Goal: Information Seeking & Learning: Check status

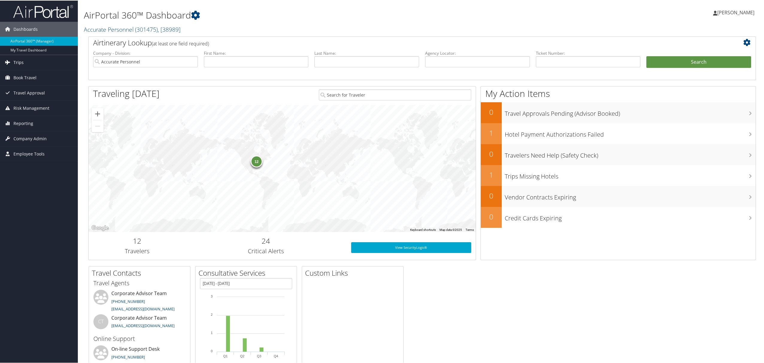
click at [33, 61] on link "Trips" at bounding box center [39, 61] width 78 height 15
click at [34, 83] on link "Current/Future Trips" at bounding box center [39, 82] width 78 height 9
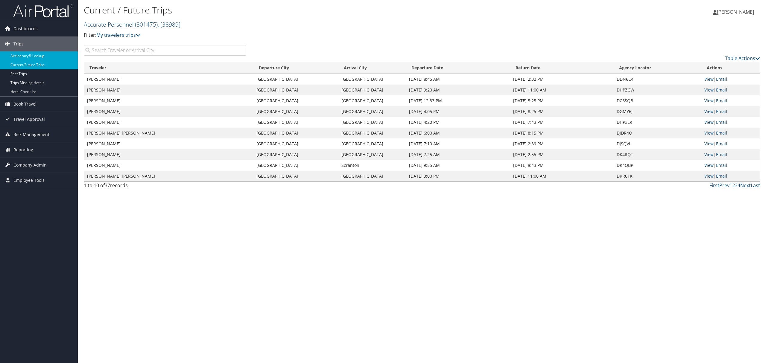
click at [28, 53] on link "Airtinerary® Lookup" at bounding box center [39, 55] width 78 height 9
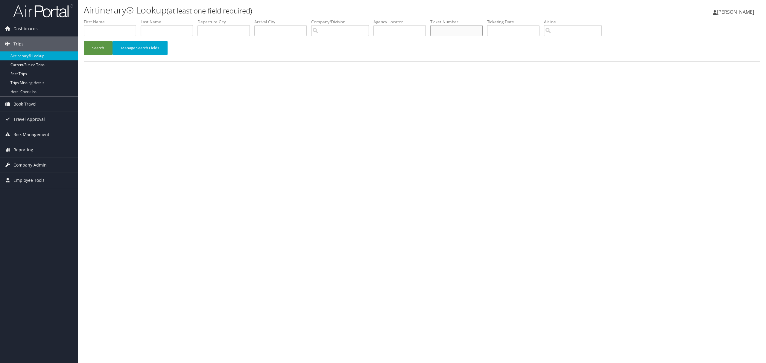
click at [452, 31] on input "text" at bounding box center [456, 30] width 52 height 11
paste input "89008978443431"
click at [98, 51] on button "Search" at bounding box center [98, 48] width 29 height 14
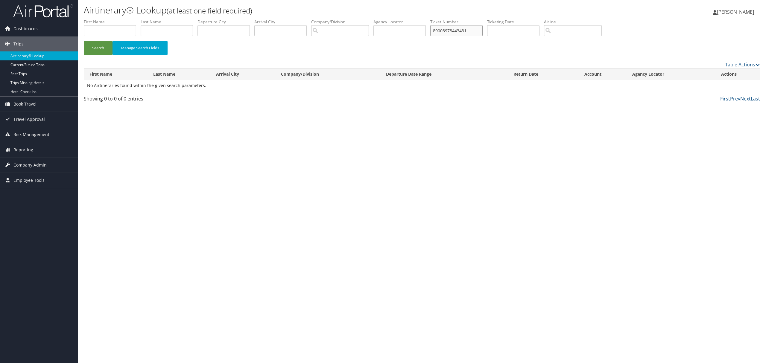
click at [483, 33] on input "89008978443431" at bounding box center [456, 30] width 52 height 11
click at [103, 48] on button "Search" at bounding box center [98, 48] width 29 height 14
click at [722, 86] on link "View" at bounding box center [723, 86] width 9 height 6
click at [450, 31] on input "8900897844343" at bounding box center [456, 30] width 52 height 11
click at [451, 31] on input "8900897844343" at bounding box center [456, 30] width 52 height 11
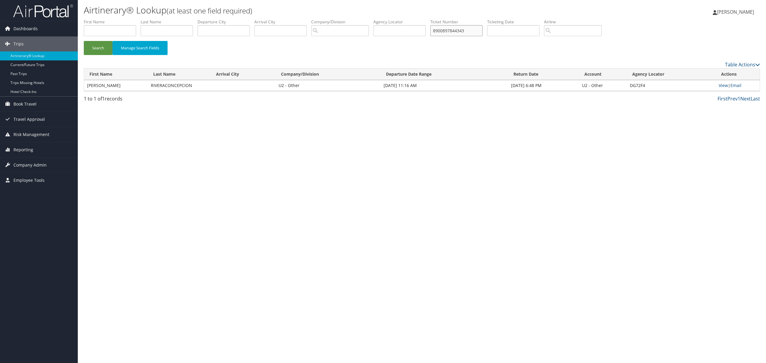
paste input "38951"
click at [84, 41] on button "Search" at bounding box center [98, 48] width 29 height 14
click at [725, 83] on link "View" at bounding box center [724, 86] width 9 height 6
click at [459, 37] on li "Ticket Number 8900897843895" at bounding box center [458, 30] width 57 height 22
click at [456, 29] on input "8900897843895" at bounding box center [456, 30] width 52 height 11
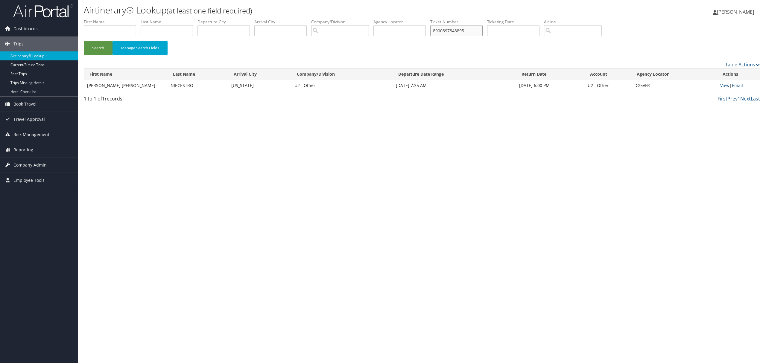
click at [456, 29] on input "8900897843895" at bounding box center [456, 30] width 52 height 11
paste input "565802"
click at [84, 41] on button "Search" at bounding box center [98, 48] width 29 height 14
click at [726, 84] on link "View" at bounding box center [723, 86] width 9 height 6
click at [454, 30] on input "8900897856580" at bounding box center [456, 30] width 52 height 11
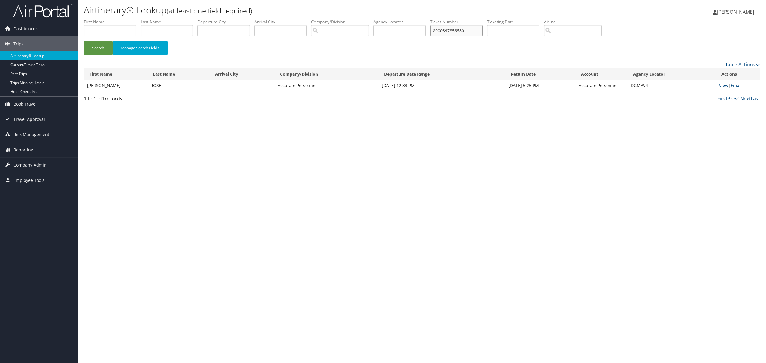
click at [454, 30] on input "8900897856580" at bounding box center [456, 30] width 52 height 11
paste input "30824"
click at [84, 41] on button "Search" at bounding box center [98, 48] width 29 height 14
click at [723, 85] on link "View" at bounding box center [723, 86] width 9 height 6
click at [458, 29] on input "8900897853082" at bounding box center [456, 30] width 52 height 11
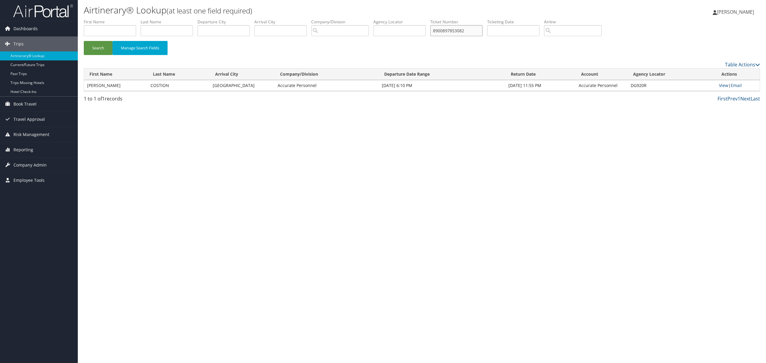
click at [458, 29] on input "8900897853082" at bounding box center [456, 30] width 52 height 11
paste input "69744"
click at [84, 41] on button "Search" at bounding box center [98, 48] width 29 height 14
click at [721, 86] on link "View" at bounding box center [723, 86] width 9 height 6
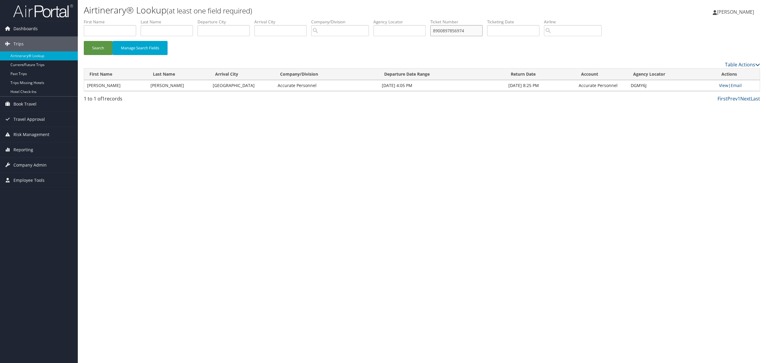
click at [455, 28] on input "8900897856974" at bounding box center [456, 30] width 52 height 11
paste input "00842"
click at [84, 41] on button "Search" at bounding box center [98, 48] width 29 height 14
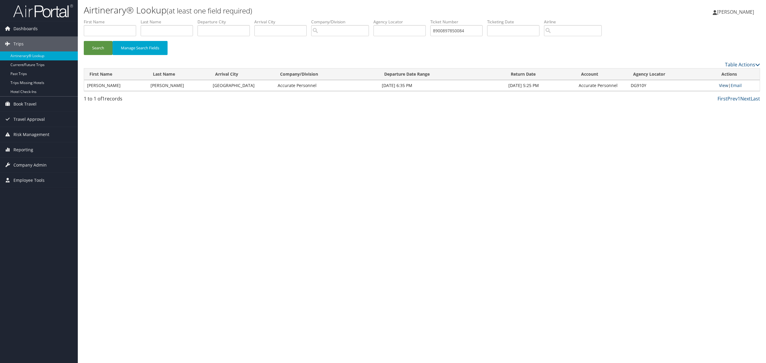
click at [722, 83] on link "View" at bounding box center [723, 86] width 9 height 6
click at [448, 32] on input "8900897850084" at bounding box center [456, 30] width 52 height 11
paste input "8927"
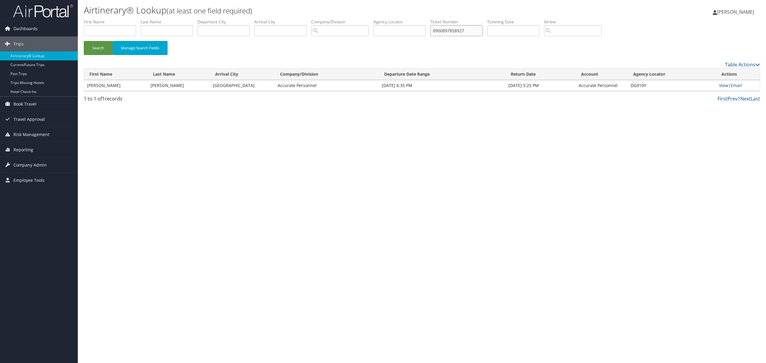
click at [84, 41] on button "Search" at bounding box center [98, 48] width 29 height 14
click at [724, 86] on link "View" at bounding box center [723, 86] width 9 height 6
click at [454, 33] on input "8900897858927" at bounding box center [456, 30] width 52 height 11
paste input "762723"
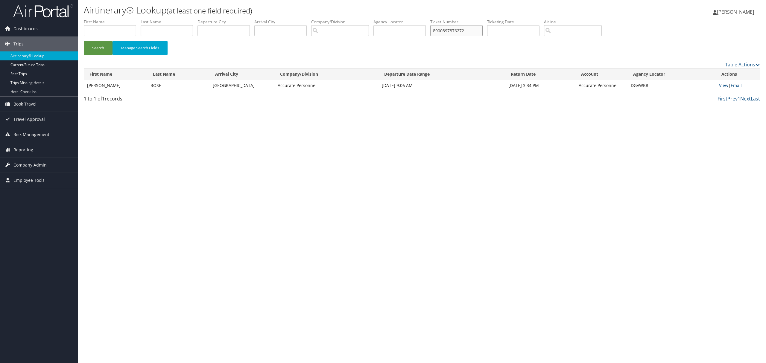
click at [84, 41] on button "Search" at bounding box center [98, 48] width 29 height 14
click at [729, 83] on td "View | Email" at bounding box center [738, 85] width 44 height 11
click at [726, 85] on link "View" at bounding box center [723, 86] width 9 height 6
click at [457, 31] on input "8900897876272" at bounding box center [456, 30] width 52 height 11
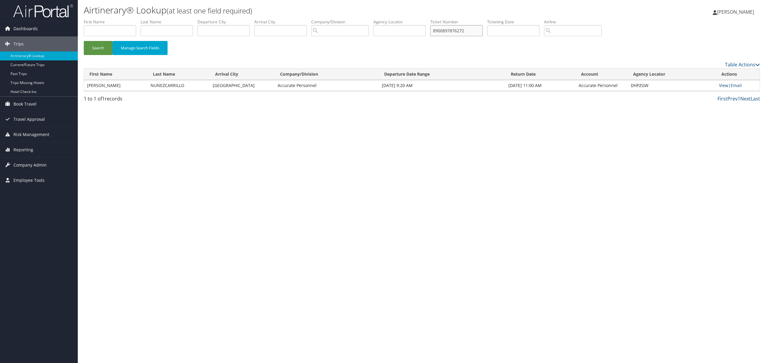
paste input "3"
click at [84, 41] on button "Search" at bounding box center [98, 48] width 29 height 14
click at [725, 85] on link "View" at bounding box center [723, 86] width 9 height 6
click at [453, 28] on input "8900897876272" at bounding box center [456, 30] width 52 height 11
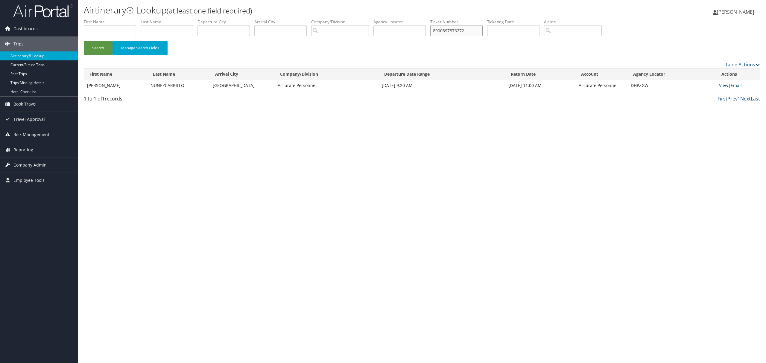
paste input "849361"
click at [84, 41] on button "Search" at bounding box center [98, 48] width 29 height 14
click at [726, 86] on link "View" at bounding box center [724, 86] width 9 height 6
click at [447, 32] on input "8900897884936" at bounding box center [456, 30] width 52 height 11
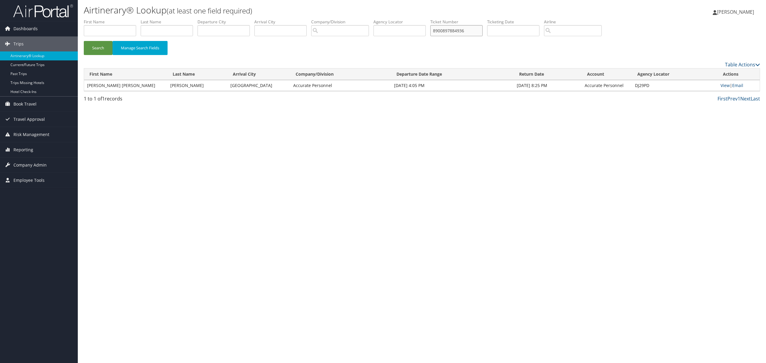
paste input "85901"
click at [84, 41] on button "Search" at bounding box center [98, 48] width 29 height 14
click at [720, 85] on link "View" at bounding box center [723, 86] width 9 height 6
click at [443, 31] on input "8900897888590" at bounding box center [456, 30] width 52 height 11
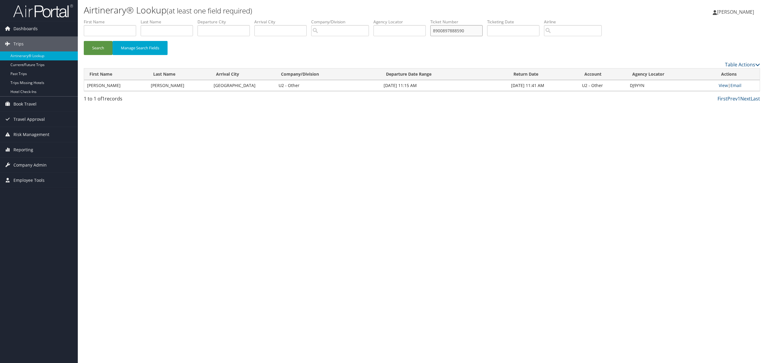
paste input "923852"
click at [84, 41] on button "Search" at bounding box center [98, 48] width 29 height 14
click at [723, 85] on link "View" at bounding box center [723, 86] width 9 height 6
click at [454, 33] on input "8900897892385" at bounding box center [456, 30] width 52 height 11
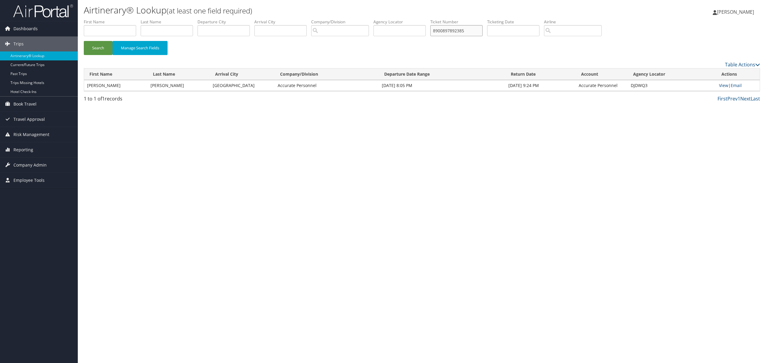
click at [454, 33] on input "8900897892385" at bounding box center [456, 30] width 52 height 11
paste input "2"
click at [84, 41] on button "Search" at bounding box center [98, 48] width 29 height 14
click at [724, 84] on link "View" at bounding box center [723, 86] width 9 height 6
click at [457, 33] on input "8900897892385" at bounding box center [456, 30] width 52 height 11
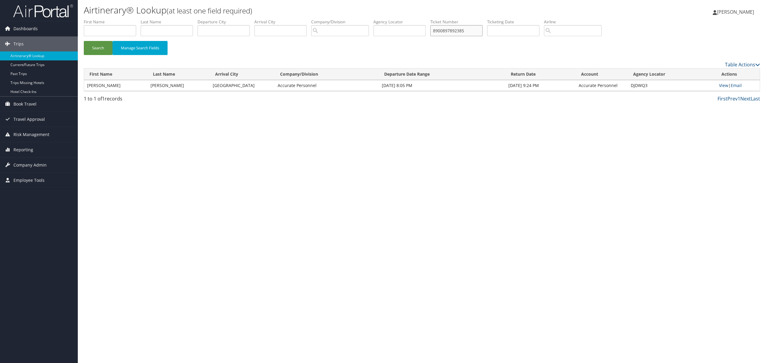
click at [457, 33] on input "8900897892385" at bounding box center [456, 30] width 52 height 11
paste input "41"
click at [84, 41] on button "Search" at bounding box center [98, 48] width 29 height 14
click at [723, 84] on link "View" at bounding box center [723, 86] width 9 height 6
click at [445, 33] on input "8900897892384" at bounding box center [456, 30] width 52 height 11
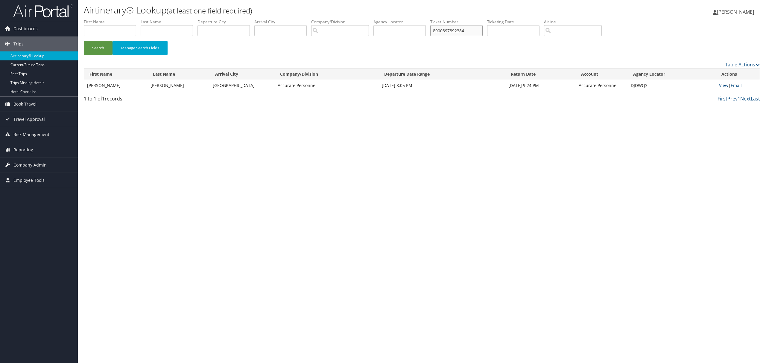
click at [445, 33] on input "8900897892384" at bounding box center [456, 30] width 52 height 11
paste input "40361"
click at [84, 41] on button "Search" at bounding box center [98, 48] width 29 height 14
click at [721, 84] on link "View" at bounding box center [723, 86] width 9 height 6
click at [443, 32] on input "8900897894036" at bounding box center [456, 30] width 52 height 11
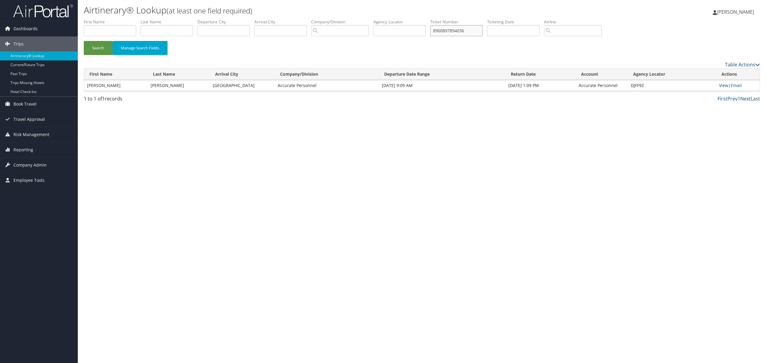
click at [443, 32] on input "8900897894036" at bounding box center [456, 30] width 52 height 11
paste input "475"
click at [84, 41] on button "Search" at bounding box center [98, 48] width 29 height 14
click at [720, 83] on link "View" at bounding box center [723, 86] width 9 height 6
drag, startPoint x: 252, startPoint y: 170, endPoint x: 271, endPoint y: 147, distance: 30.0
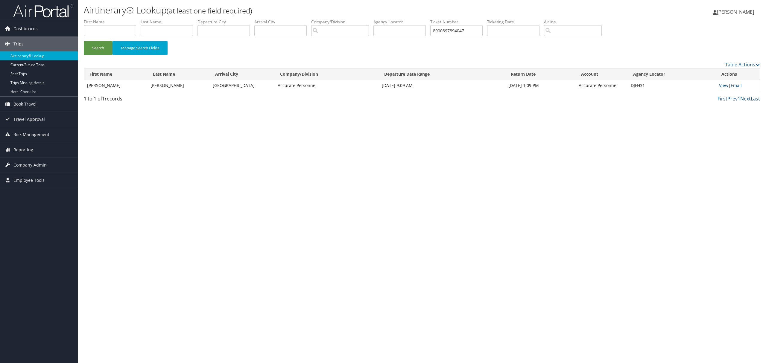
click at [254, 169] on div "Airtinerary® Lookup (at least one field required) Karla Sanchez Karla Sanchez M…" at bounding box center [422, 181] width 688 height 363
click at [445, 31] on input "8900897894047" at bounding box center [456, 30] width 52 height 11
paste input "3743"
click at [84, 41] on button "Search" at bounding box center [98, 48] width 29 height 14
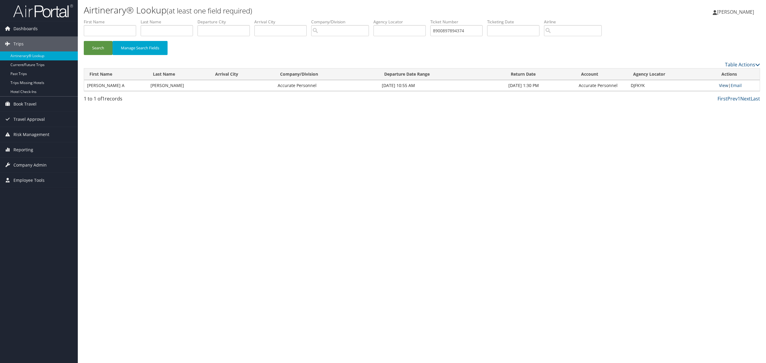
click at [721, 87] on link "View" at bounding box center [723, 86] width 9 height 6
click at [463, 25] on input "8900897894374" at bounding box center [456, 30] width 52 height 11
click at [460, 28] on input "8900897894374" at bounding box center [456, 30] width 52 height 11
click at [459, 28] on input "8900897894374" at bounding box center [456, 30] width 52 height 11
paste input "9042432"
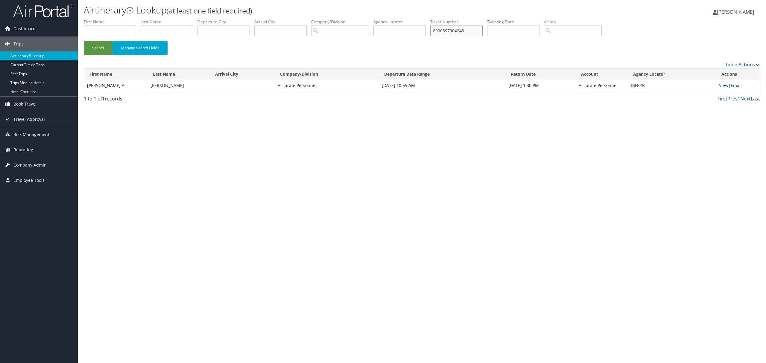
click at [84, 41] on button "Search" at bounding box center [98, 48] width 29 height 14
click at [725, 84] on link "View" at bounding box center [723, 86] width 9 height 6
click at [456, 35] on input "8900897904243" at bounding box center [456, 30] width 52 height 11
paste input "123201"
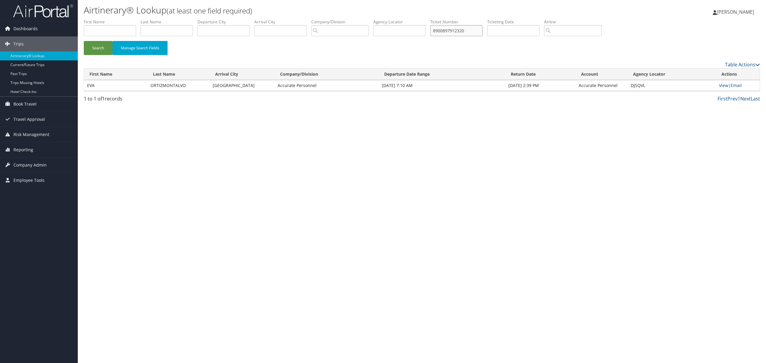
type input "8900897912320"
click at [84, 41] on button "Search" at bounding box center [98, 48] width 29 height 14
click at [722, 85] on link "View" at bounding box center [723, 86] width 9 height 6
click at [275, 216] on div "Airtinerary® Lookup (at least one field required) Karla Sanchez Karla Sanchez M…" at bounding box center [422, 181] width 688 height 363
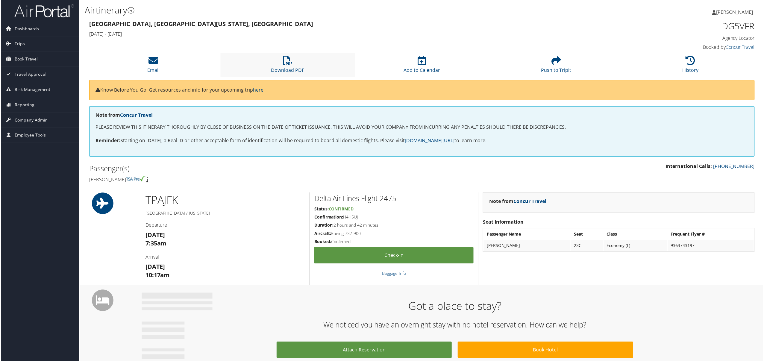
click at [276, 64] on li "Download PDF" at bounding box center [287, 65] width 135 height 24
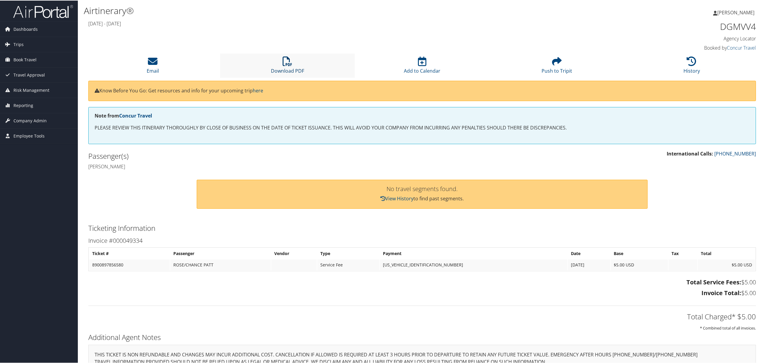
click at [282, 65] on icon at bounding box center [287, 61] width 10 height 10
click at [692, 64] on icon at bounding box center [691, 61] width 10 height 10
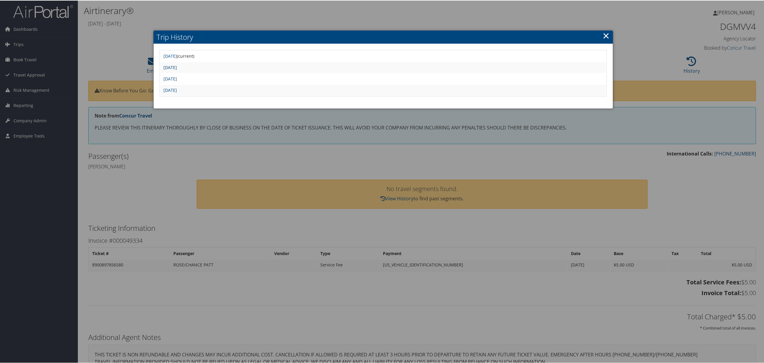
click at [177, 66] on link "Thu Sep 18 16:35:00 MDT 2025" at bounding box center [169, 67] width 13 height 6
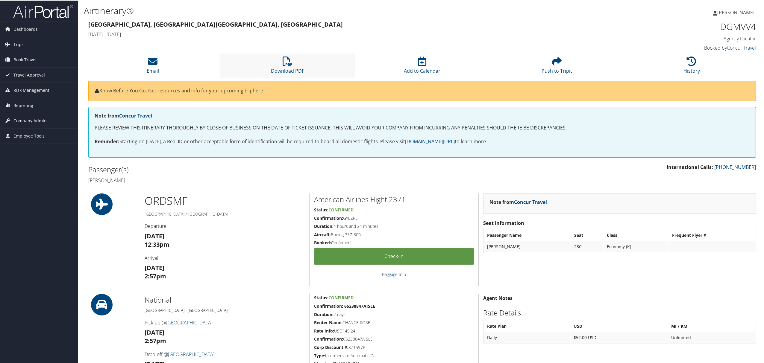
click at [279, 65] on li "Download PDF" at bounding box center [287, 65] width 135 height 24
click at [283, 62] on icon at bounding box center [287, 61] width 10 height 10
click at [674, 61] on li "History" at bounding box center [691, 65] width 135 height 24
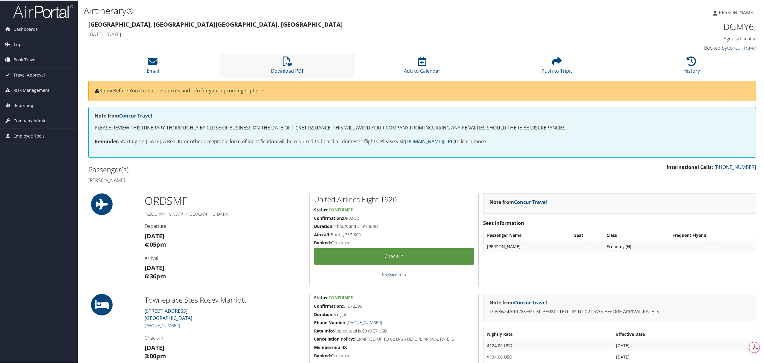
click at [281, 61] on li "Download PDF" at bounding box center [287, 65] width 135 height 24
click at [692, 65] on icon at bounding box center [691, 61] width 10 height 10
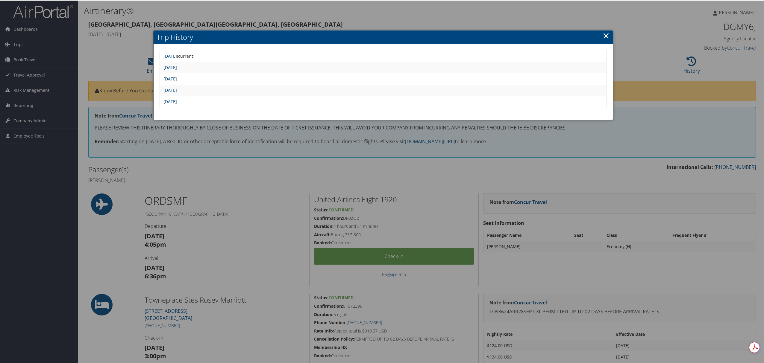
click at [177, 66] on link "Fri Sep 26 08:10:44 MDT 2025" at bounding box center [169, 67] width 13 height 6
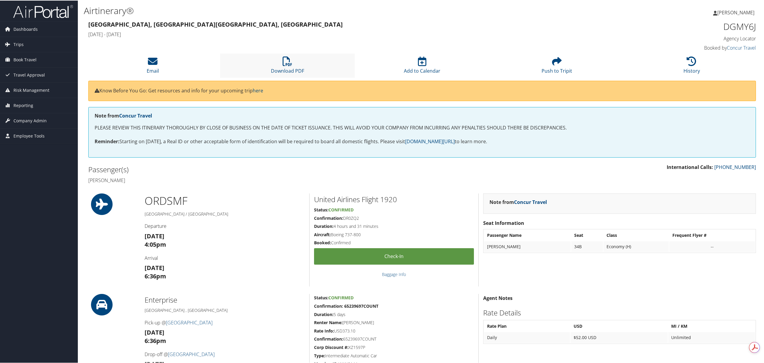
click at [279, 64] on li "Download PDF" at bounding box center [287, 65] width 135 height 24
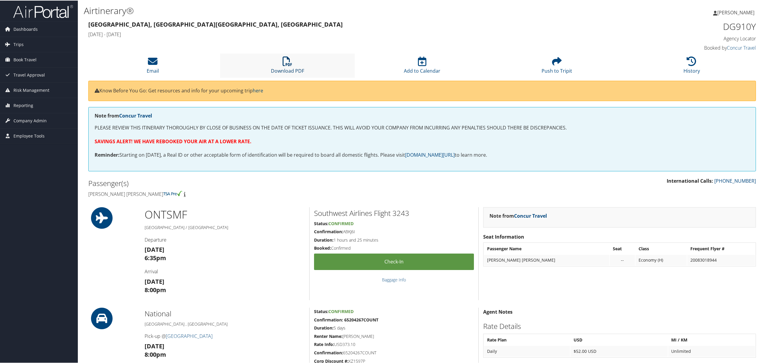
click at [289, 61] on icon at bounding box center [287, 61] width 10 height 10
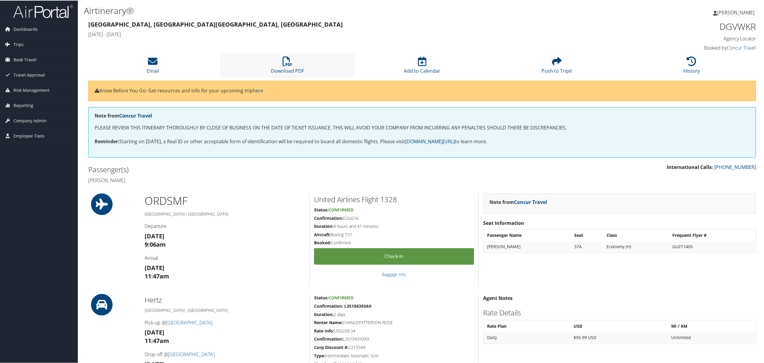
click at [282, 54] on li "Download PDF" at bounding box center [287, 65] width 135 height 24
click at [296, 64] on li "Download PDF" at bounding box center [287, 65] width 135 height 24
click at [701, 65] on li "History" at bounding box center [691, 65] width 135 height 24
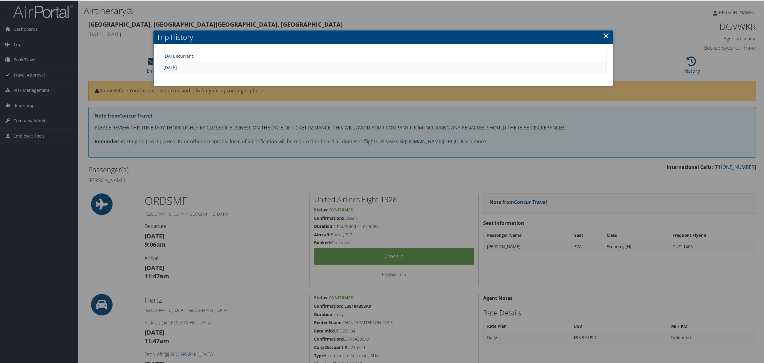
click at [177, 68] on link "Fri Sep 19 08:44:25 MDT 2025" at bounding box center [169, 67] width 13 height 6
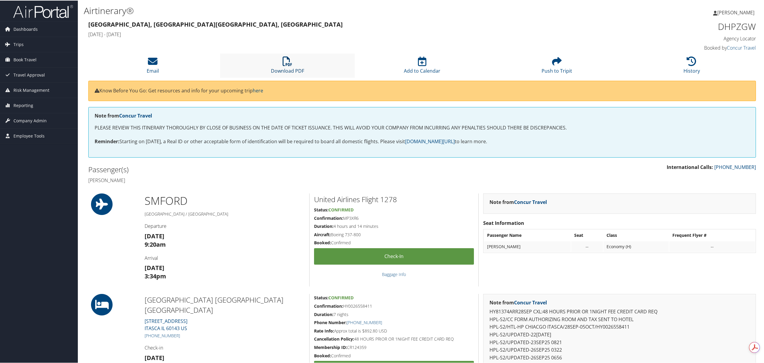
click at [285, 56] on icon at bounding box center [287, 61] width 10 height 10
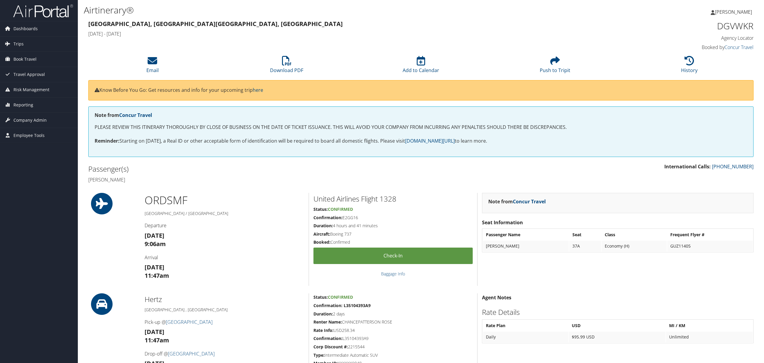
scroll to position [470, 0]
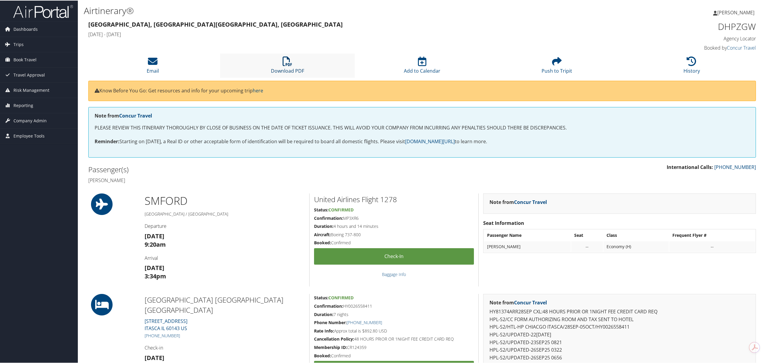
click at [282, 65] on icon at bounding box center [287, 61] width 10 height 10
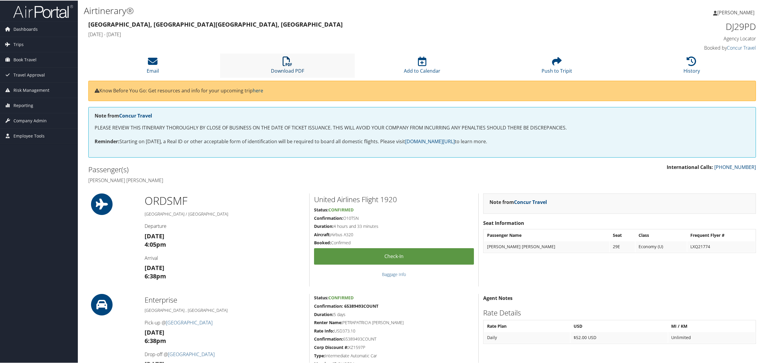
click at [288, 64] on icon at bounding box center [287, 61] width 10 height 10
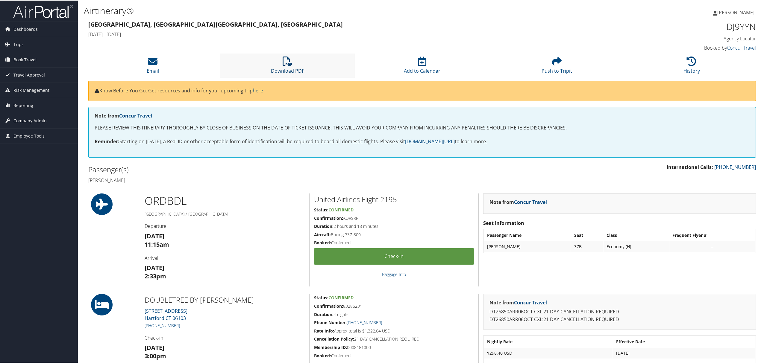
click at [292, 67] on link "Download PDF" at bounding box center [287, 66] width 33 height 14
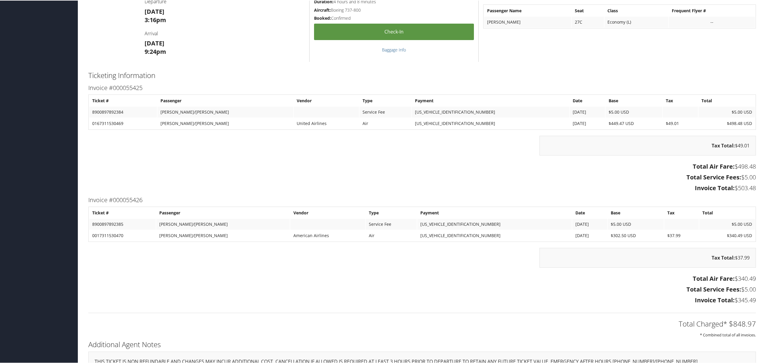
scroll to position [439, 0]
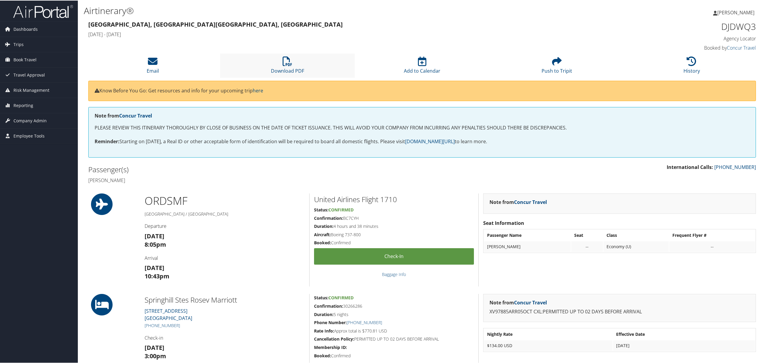
click at [280, 64] on li "Download PDF" at bounding box center [287, 65] width 135 height 24
click at [287, 61] on icon at bounding box center [287, 61] width 10 height 10
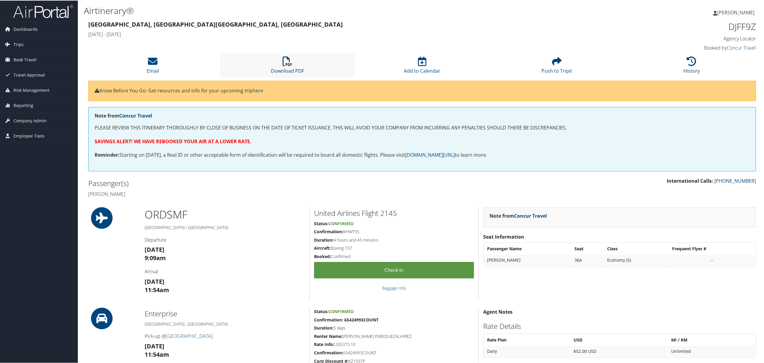
click at [286, 62] on icon at bounding box center [287, 61] width 10 height 10
click at [278, 64] on li "Download PDF" at bounding box center [287, 65] width 135 height 24
click at [472, 63] on li "Add to Calendar" at bounding box center [422, 65] width 135 height 24
click at [684, 64] on li "History" at bounding box center [691, 65] width 135 height 24
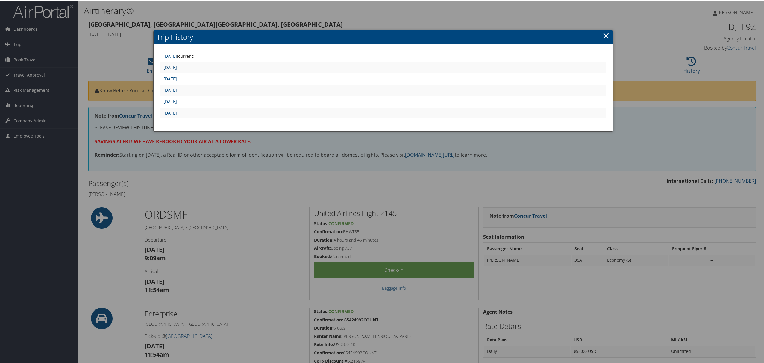
click at [177, 66] on link "Thu Sep 25 21:30:54 MDT 2025" at bounding box center [169, 67] width 13 height 6
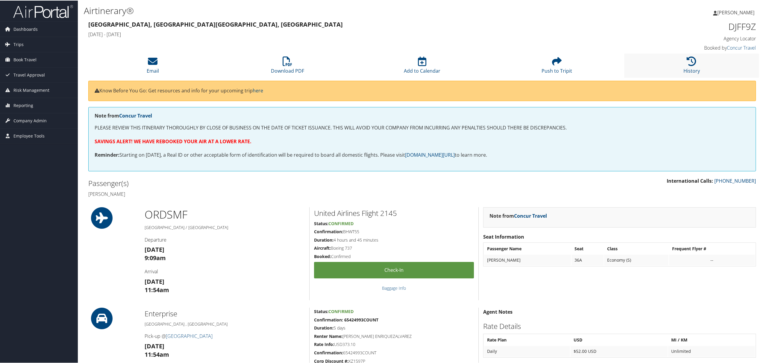
click at [682, 65] on li "History" at bounding box center [691, 65] width 135 height 24
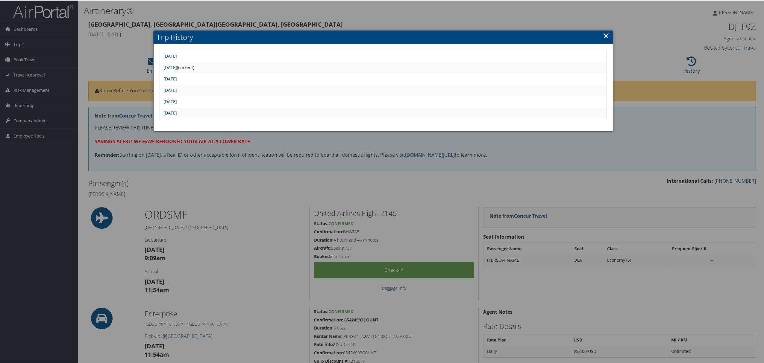
click at [177, 78] on link "Thu Sep 25 21:28:22 MDT 2025" at bounding box center [169, 78] width 13 height 6
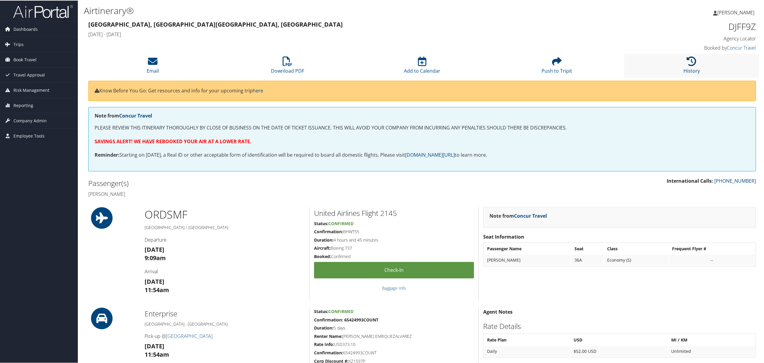
click at [686, 65] on icon at bounding box center [691, 61] width 10 height 10
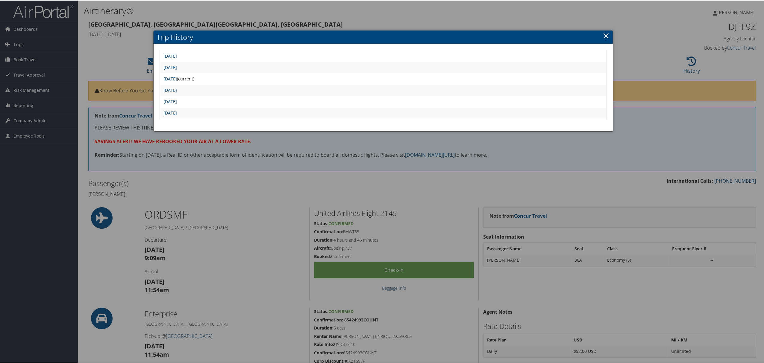
click at [177, 87] on link "[DATE]" at bounding box center [169, 90] width 13 height 6
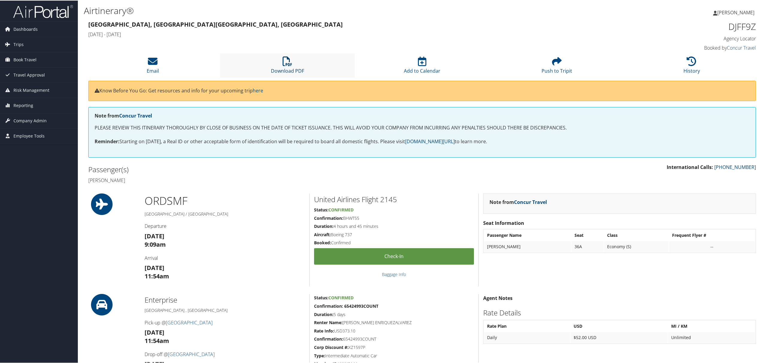
click at [276, 67] on link "Download PDF" at bounding box center [287, 66] width 33 height 14
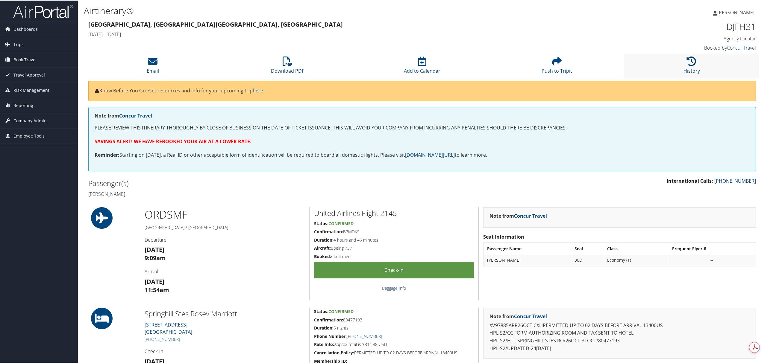
click at [693, 65] on icon at bounding box center [691, 61] width 10 height 10
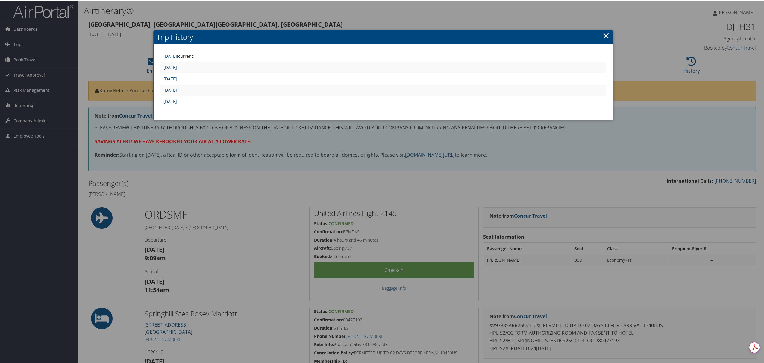
click at [177, 65] on link "[DATE]" at bounding box center [169, 67] width 13 height 6
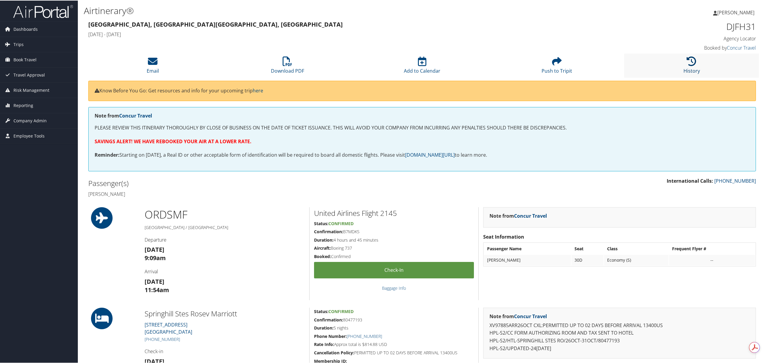
click at [688, 63] on icon at bounding box center [691, 61] width 10 height 10
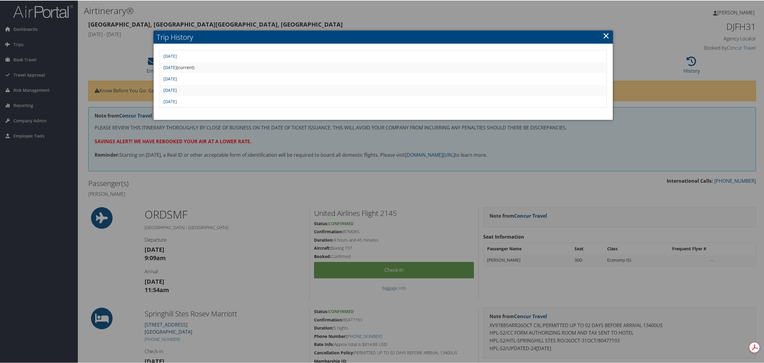
click at [177, 77] on link "[DATE]" at bounding box center [169, 78] width 13 height 6
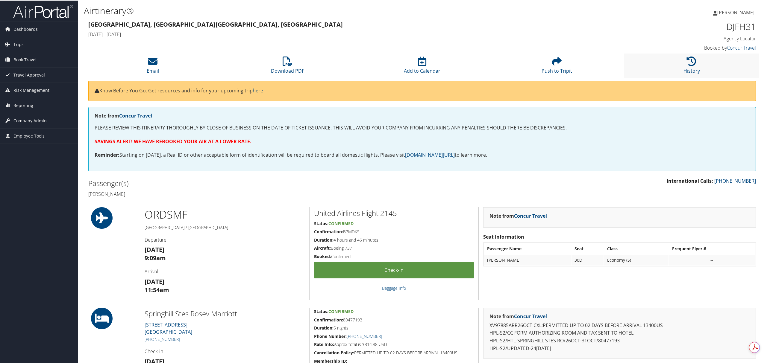
click at [680, 66] on li "History" at bounding box center [691, 65] width 135 height 24
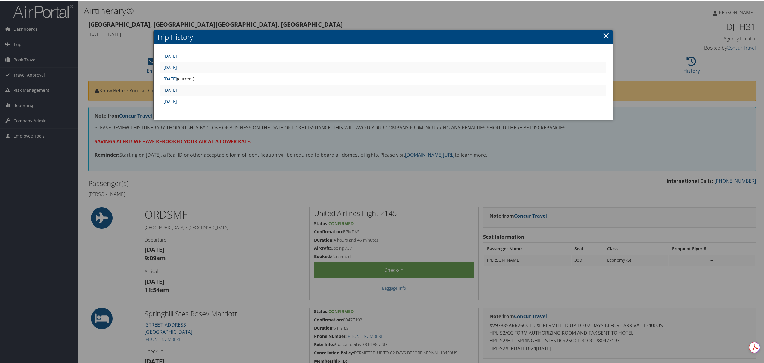
click at [177, 90] on link "[DATE]" at bounding box center [169, 90] width 13 height 6
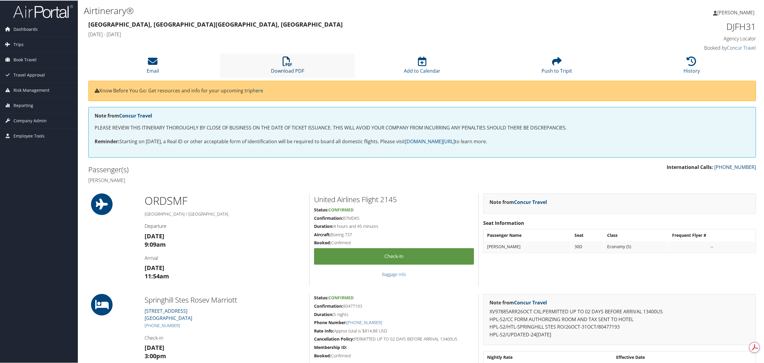
click at [282, 63] on icon at bounding box center [287, 61] width 10 height 10
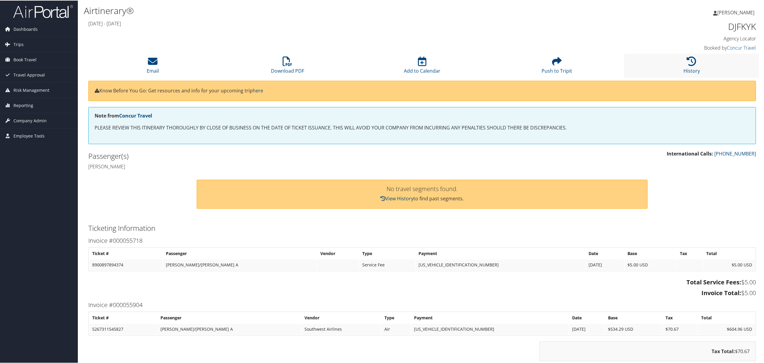
click at [661, 61] on li "History" at bounding box center [691, 65] width 135 height 24
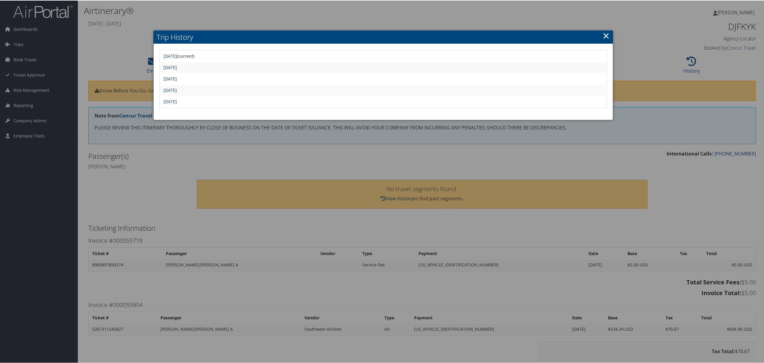
click at [177, 68] on link "[DATE]" at bounding box center [169, 67] width 13 height 6
click at [177, 66] on link "[DATE]" at bounding box center [169, 67] width 13 height 6
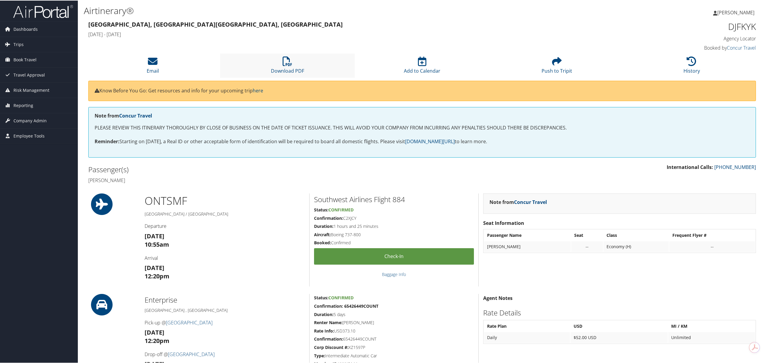
click at [292, 58] on li "Download PDF" at bounding box center [287, 65] width 135 height 24
click at [287, 63] on icon at bounding box center [287, 61] width 10 height 10
click at [293, 61] on li "Download PDF" at bounding box center [287, 65] width 135 height 24
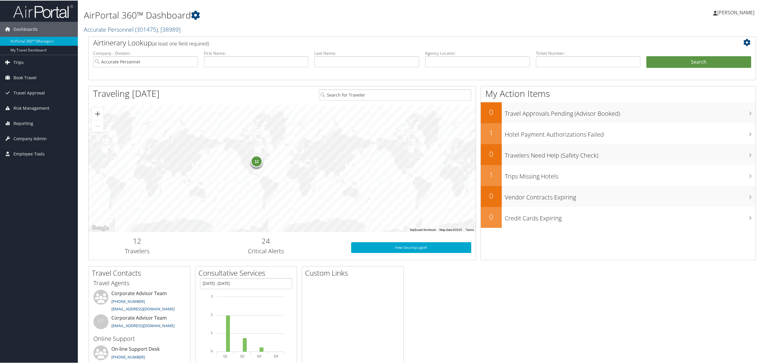
click at [28, 59] on link "Trips" at bounding box center [39, 61] width 78 height 15
click at [41, 75] on link "Airtinerary® Lookup" at bounding box center [39, 73] width 78 height 9
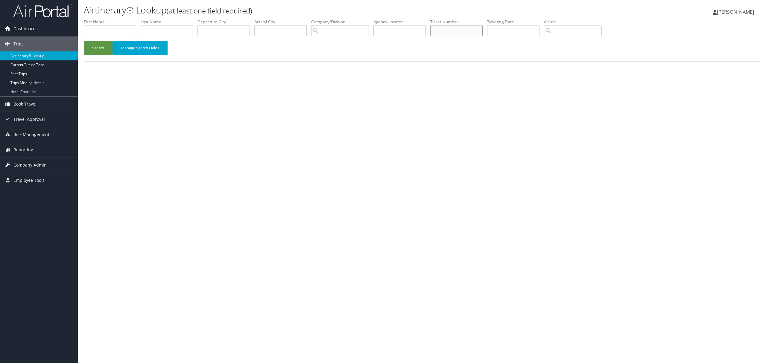
click at [450, 32] on input "text" at bounding box center [456, 30] width 52 height 11
paste input "01673116678865"
click at [84, 41] on button "Search" at bounding box center [98, 48] width 29 height 14
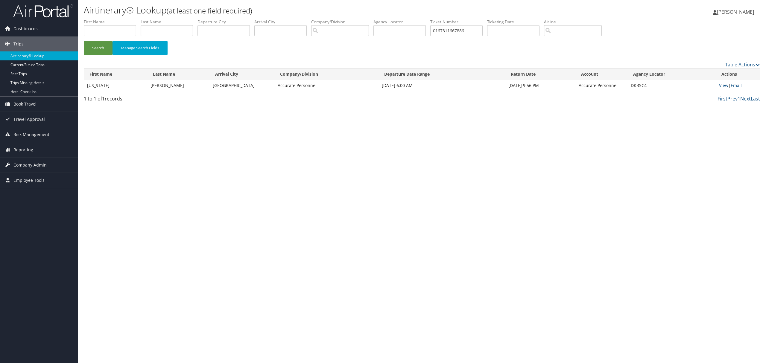
click at [374, 178] on div "Airtinerary® Lookup (at least one field required) Karla Sanchez Karla Sanchez M…" at bounding box center [422, 181] width 688 height 363
click at [726, 86] on link "View" at bounding box center [723, 86] width 9 height 6
click at [452, 32] on input "0167311667886" at bounding box center [456, 30] width 52 height 11
paste input "5267311530493"
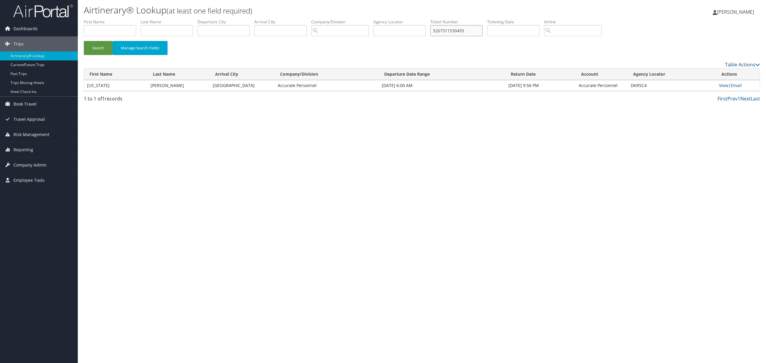
click at [84, 41] on button "Search" at bounding box center [98, 48] width 29 height 14
click at [720, 84] on link "View" at bounding box center [723, 86] width 9 height 6
click at [452, 36] on input "5267311530493" at bounding box center [456, 30] width 52 height 11
paste input "5"
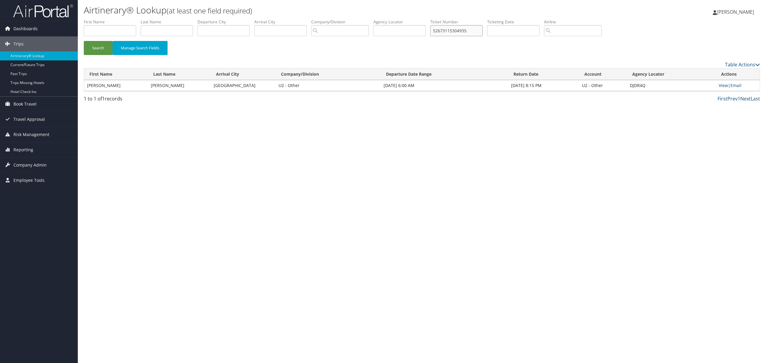
type input "5267311530493"
click at [84, 41] on button "Search" at bounding box center [98, 48] width 29 height 14
click at [725, 86] on link "View" at bounding box center [723, 86] width 9 height 6
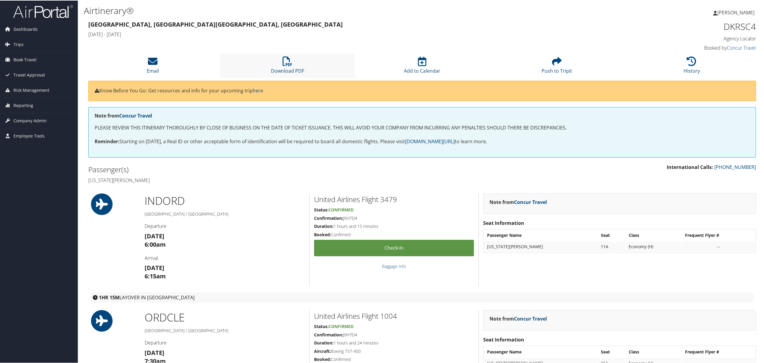
click at [272, 66] on li "Download PDF" at bounding box center [287, 65] width 135 height 24
click at [14, 53] on span "Book Travel" at bounding box center [24, 59] width 23 height 15
click at [17, 43] on span "Trips" at bounding box center [18, 44] width 10 height 15
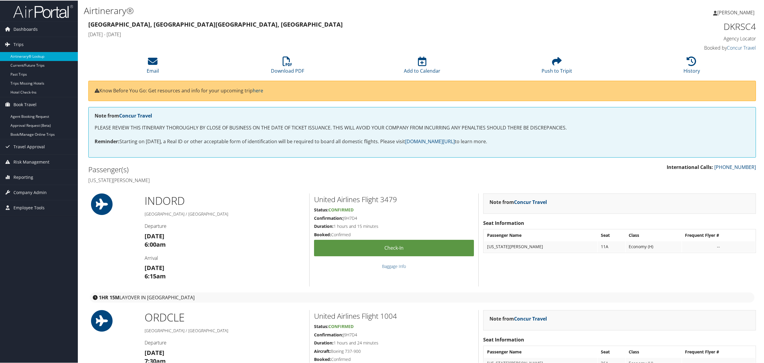
click at [21, 57] on link "Airtinerary® Lookup" at bounding box center [39, 55] width 78 height 9
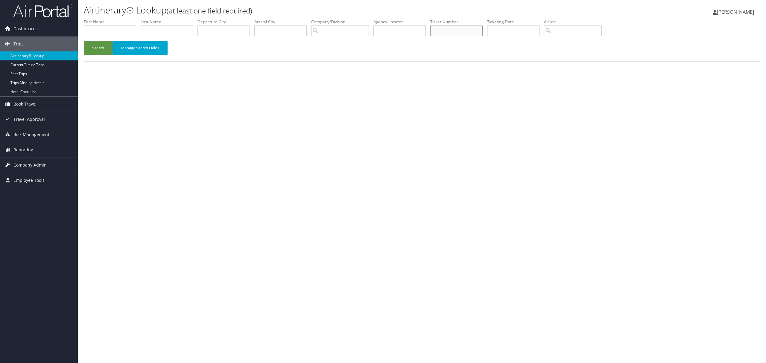
click at [468, 30] on input "text" at bounding box center [456, 30] width 52 height 11
paste input "89008979167345"
type input "8900897916734"
click at [84, 41] on button "Search" at bounding box center [98, 48] width 29 height 14
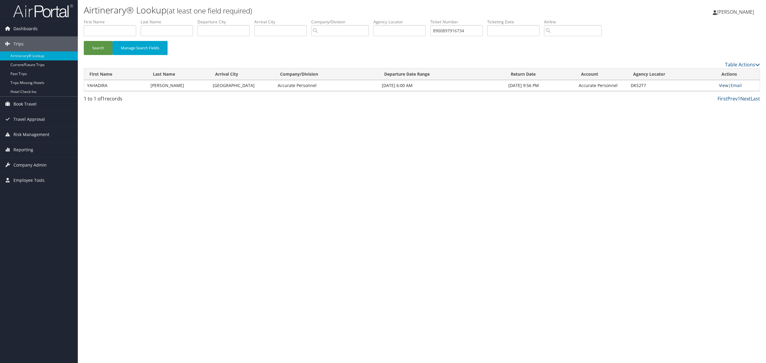
click at [722, 84] on link "View" at bounding box center [723, 86] width 9 height 6
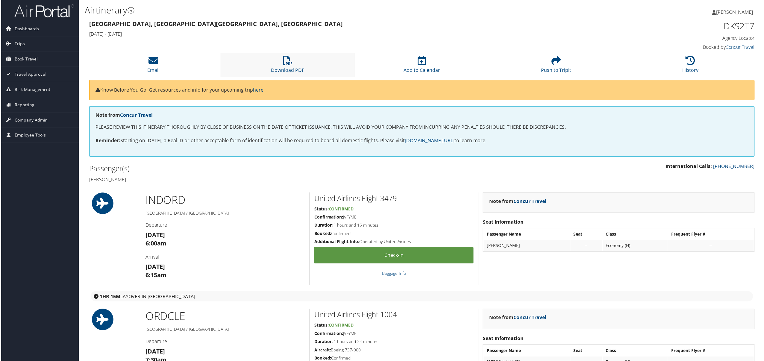
click at [298, 57] on li "Download PDF" at bounding box center [287, 65] width 135 height 24
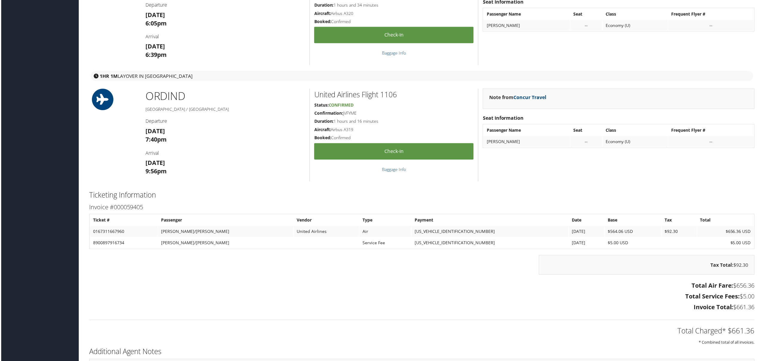
scroll to position [590, 0]
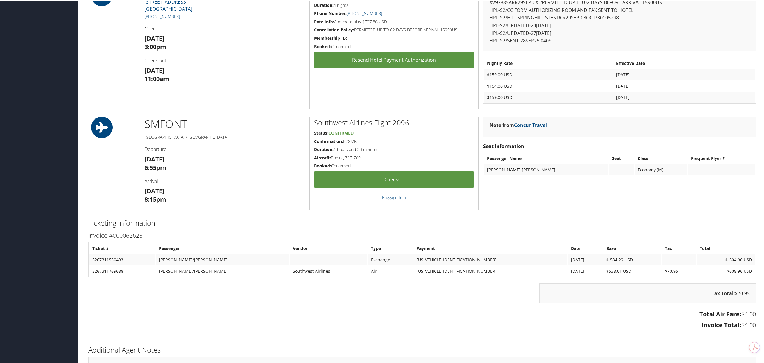
scroll to position [363, 0]
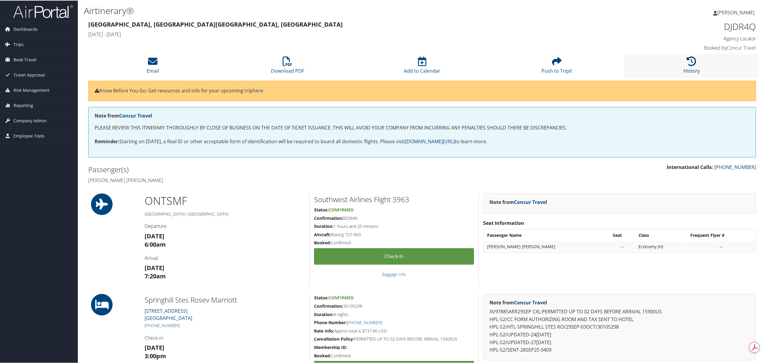
click at [690, 59] on icon at bounding box center [691, 61] width 10 height 10
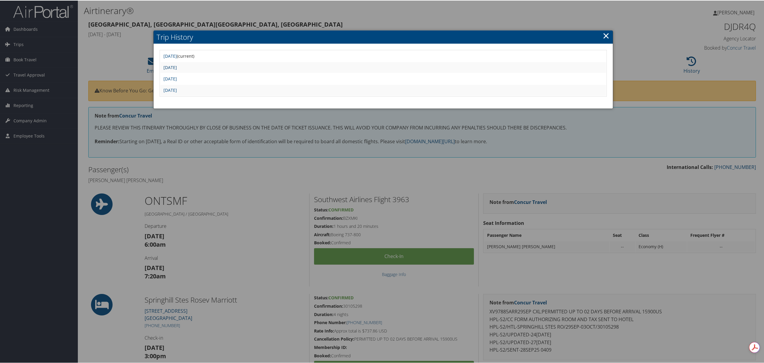
click at [177, 67] on link "[DATE]" at bounding box center [169, 67] width 13 height 6
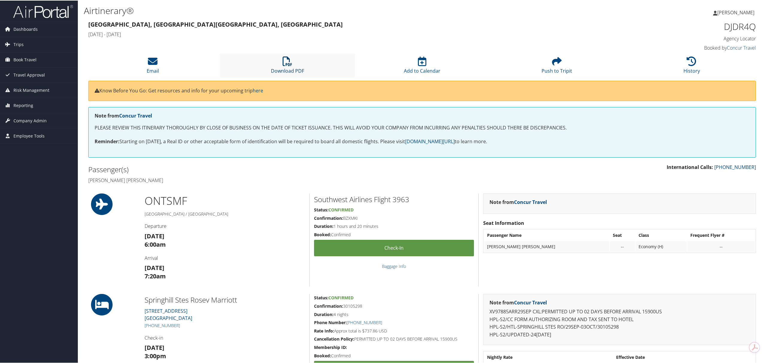
click at [290, 63] on icon at bounding box center [287, 61] width 10 height 10
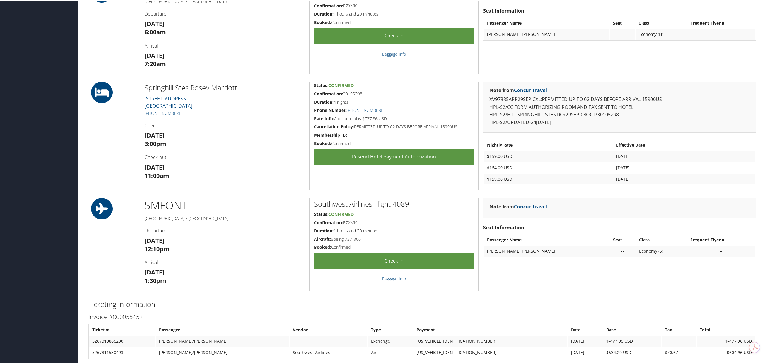
scroll to position [279, 0]
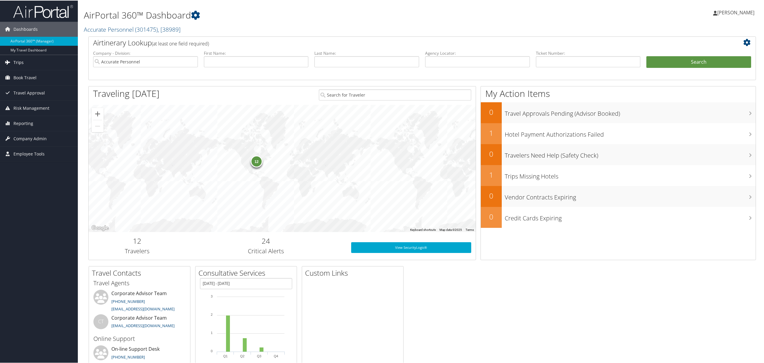
click at [44, 56] on link "Trips" at bounding box center [39, 61] width 78 height 15
click at [30, 72] on link "Airtinerary® Lookup" at bounding box center [39, 73] width 78 height 9
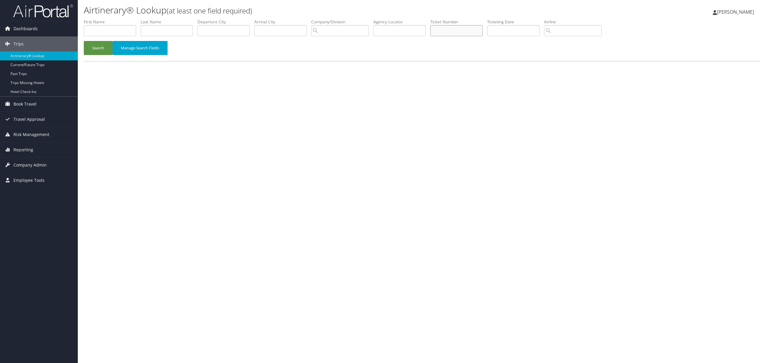
click at [462, 32] on input "text" at bounding box center [456, 30] width 52 height 11
paste input "00173115304706"
click at [84, 41] on button "Search" at bounding box center [98, 48] width 29 height 14
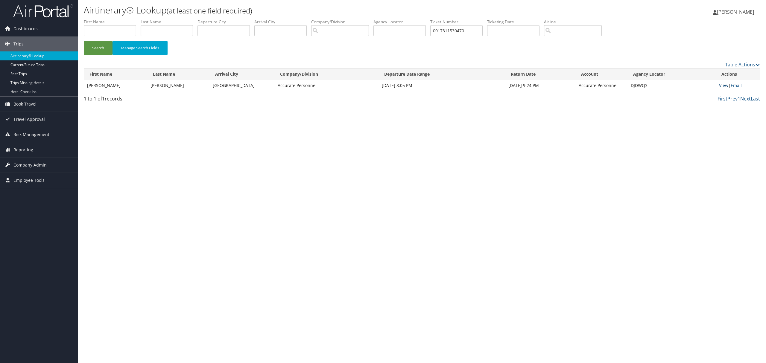
click at [724, 83] on link "View" at bounding box center [723, 86] width 9 height 6
click at [455, 28] on input "0017311530470" at bounding box center [456, 30] width 52 height 11
paste input "1673115304695"
type input "0167311530469"
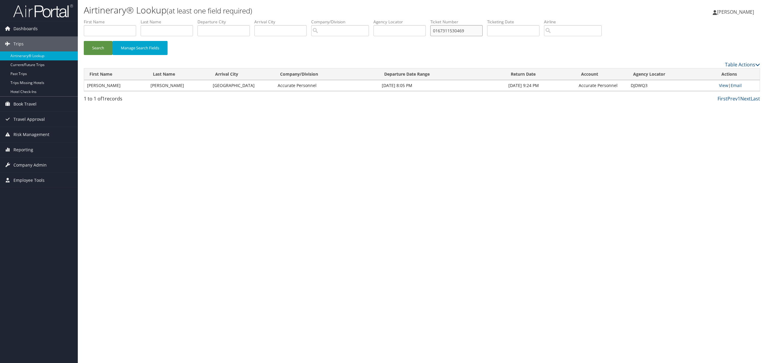
click at [84, 41] on button "Search" at bounding box center [98, 48] width 29 height 14
click at [721, 84] on link "View" at bounding box center [723, 86] width 9 height 6
drag, startPoint x: 282, startPoint y: 188, endPoint x: 291, endPoint y: 182, distance: 11.5
click at [282, 188] on div "Airtinerary® Lookup (at least one field required) Karla Sanchez Karla Sanchez M…" at bounding box center [422, 181] width 688 height 363
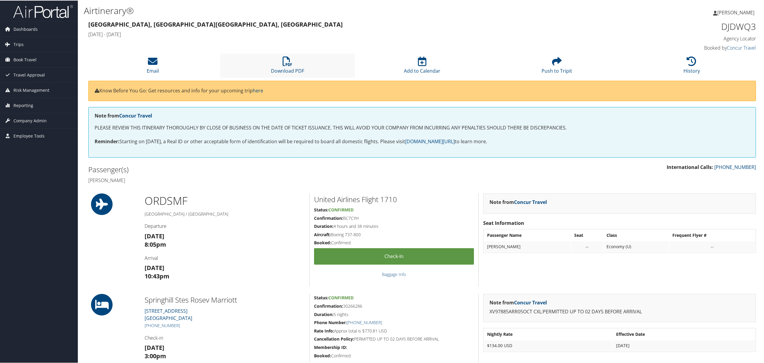
click at [302, 64] on li "Download PDF" at bounding box center [287, 65] width 135 height 24
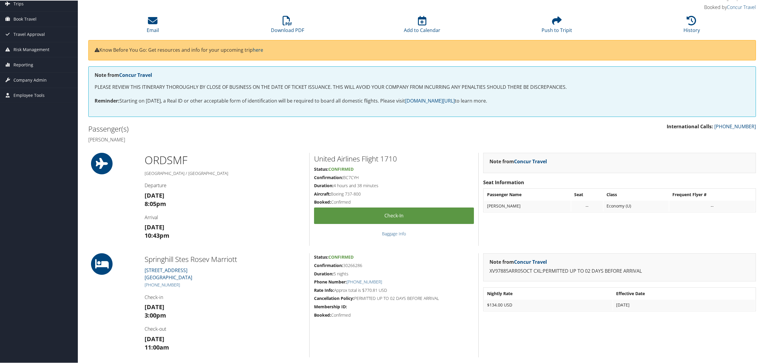
scroll to position [40, 0]
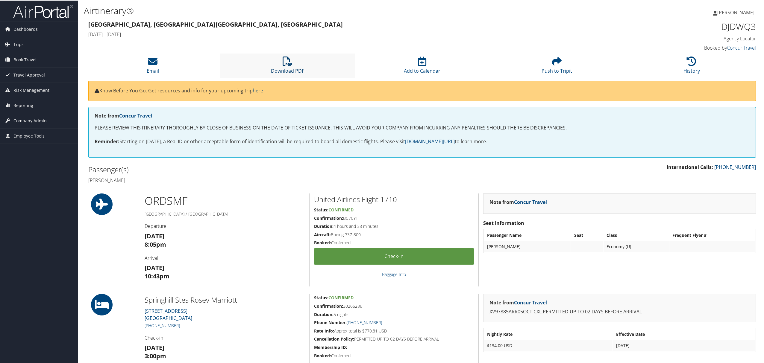
click at [287, 63] on icon at bounding box center [287, 61] width 10 height 10
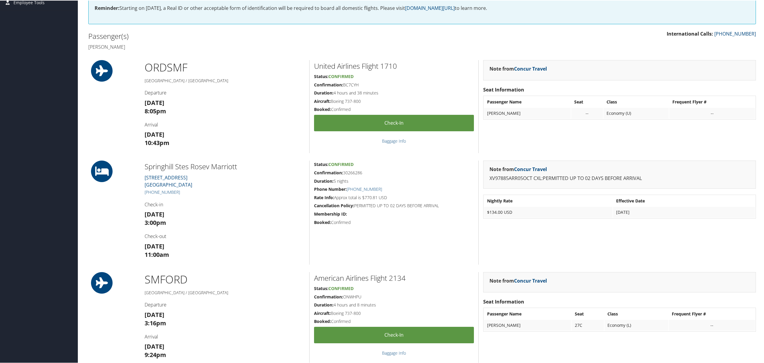
scroll to position [120, 0]
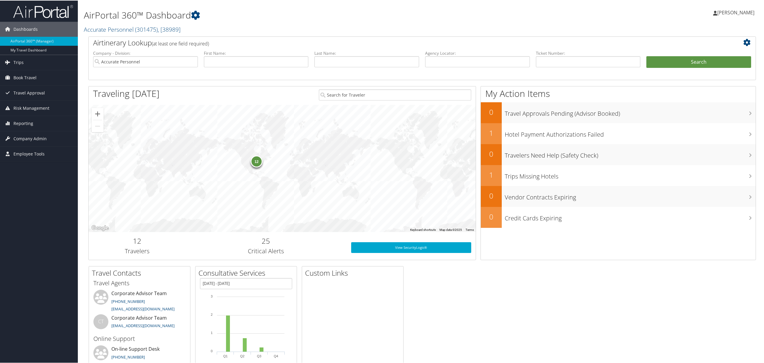
click at [734, 13] on span "[PERSON_NAME]" at bounding box center [735, 12] width 37 height 7
click at [703, 51] on link "View Travel Profile" at bounding box center [719, 53] width 67 height 10
click at [22, 62] on span "Trips" at bounding box center [18, 61] width 10 height 15
click at [25, 76] on link "Airtinerary® Lookup" at bounding box center [39, 73] width 78 height 9
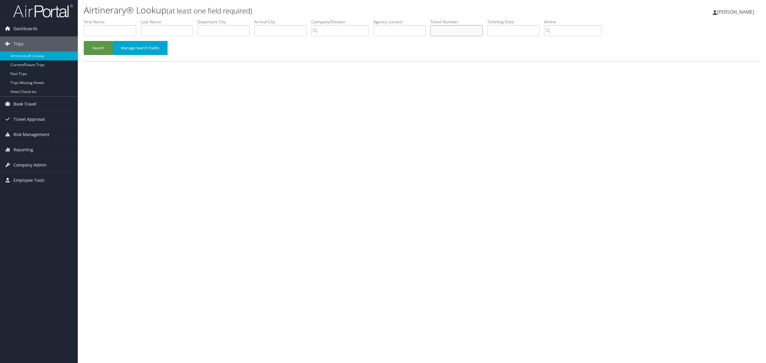
click at [452, 33] on input "text" at bounding box center [456, 30] width 52 height 11
paste input "01673115381464"
click at [84, 41] on button "Search" at bounding box center [98, 48] width 29 height 14
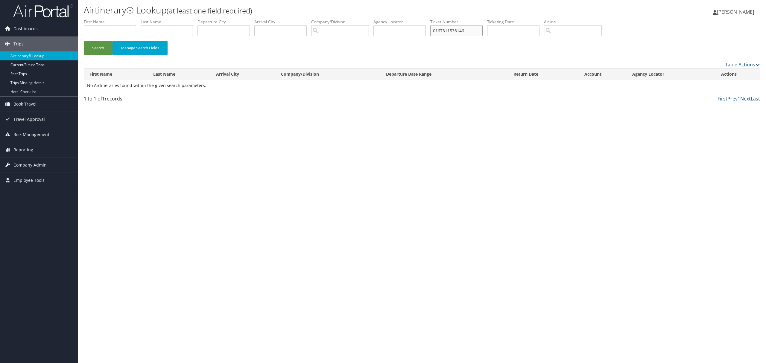
click at [479, 29] on input "0167311538146" at bounding box center [456, 30] width 52 height 11
paste input "4"
type input "0167311538146"
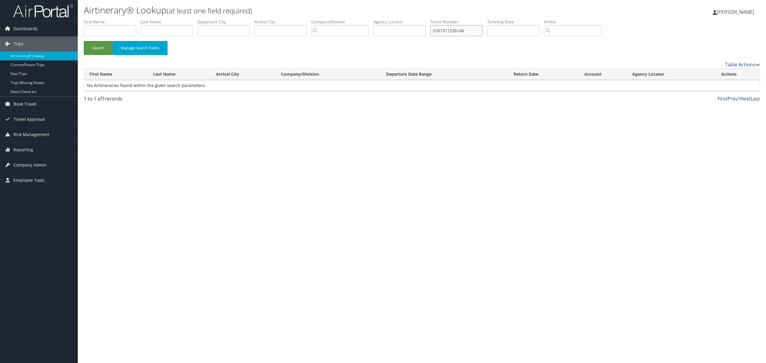
click at [84, 41] on button "Search" at bounding box center [98, 48] width 29 height 14
